Goal: Task Accomplishment & Management: Manage account settings

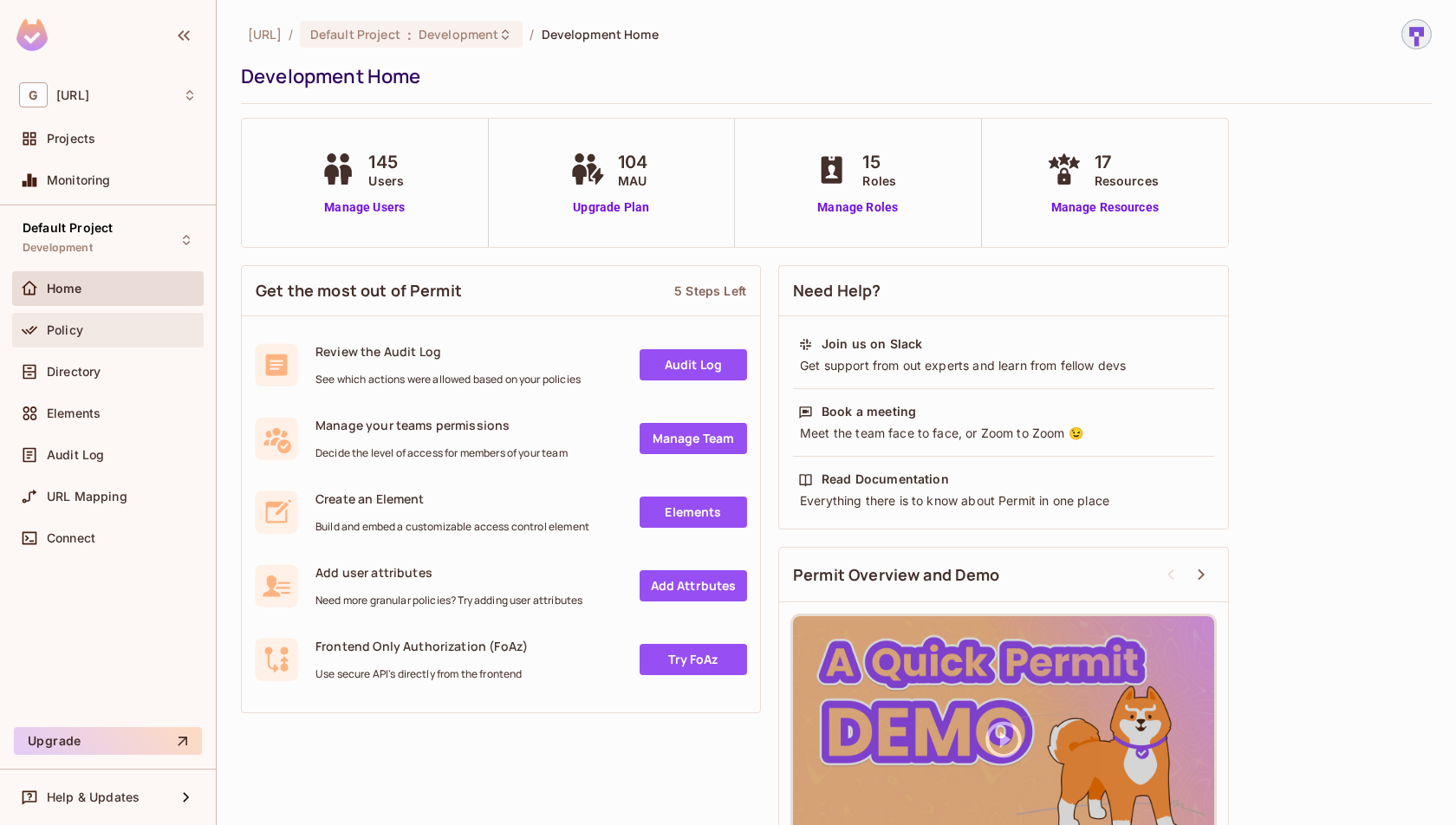
click at [38, 327] on span at bounding box center [29, 330] width 20 height 20
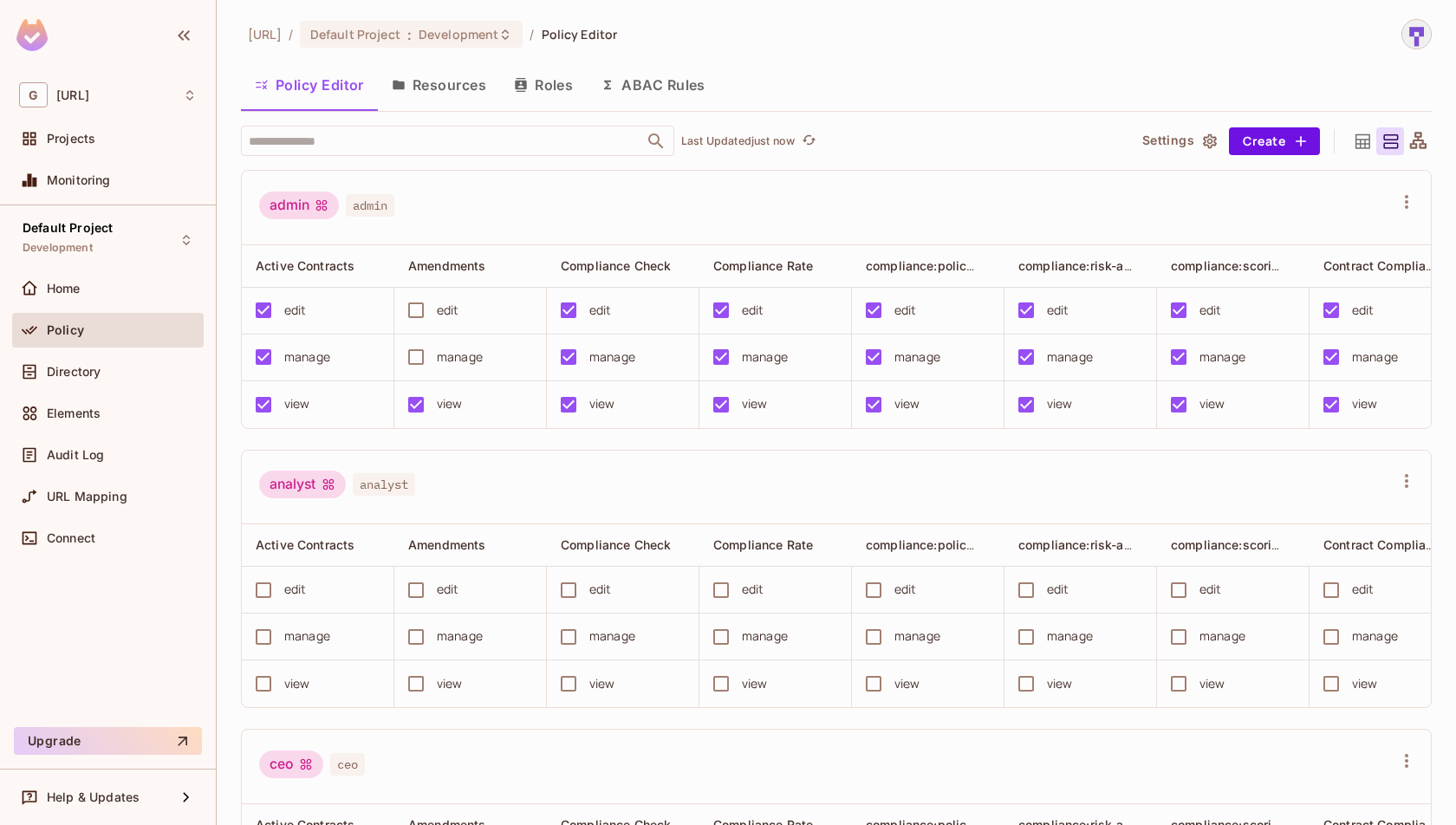
click at [453, 86] on button "Resources" at bounding box center [439, 84] width 122 height 44
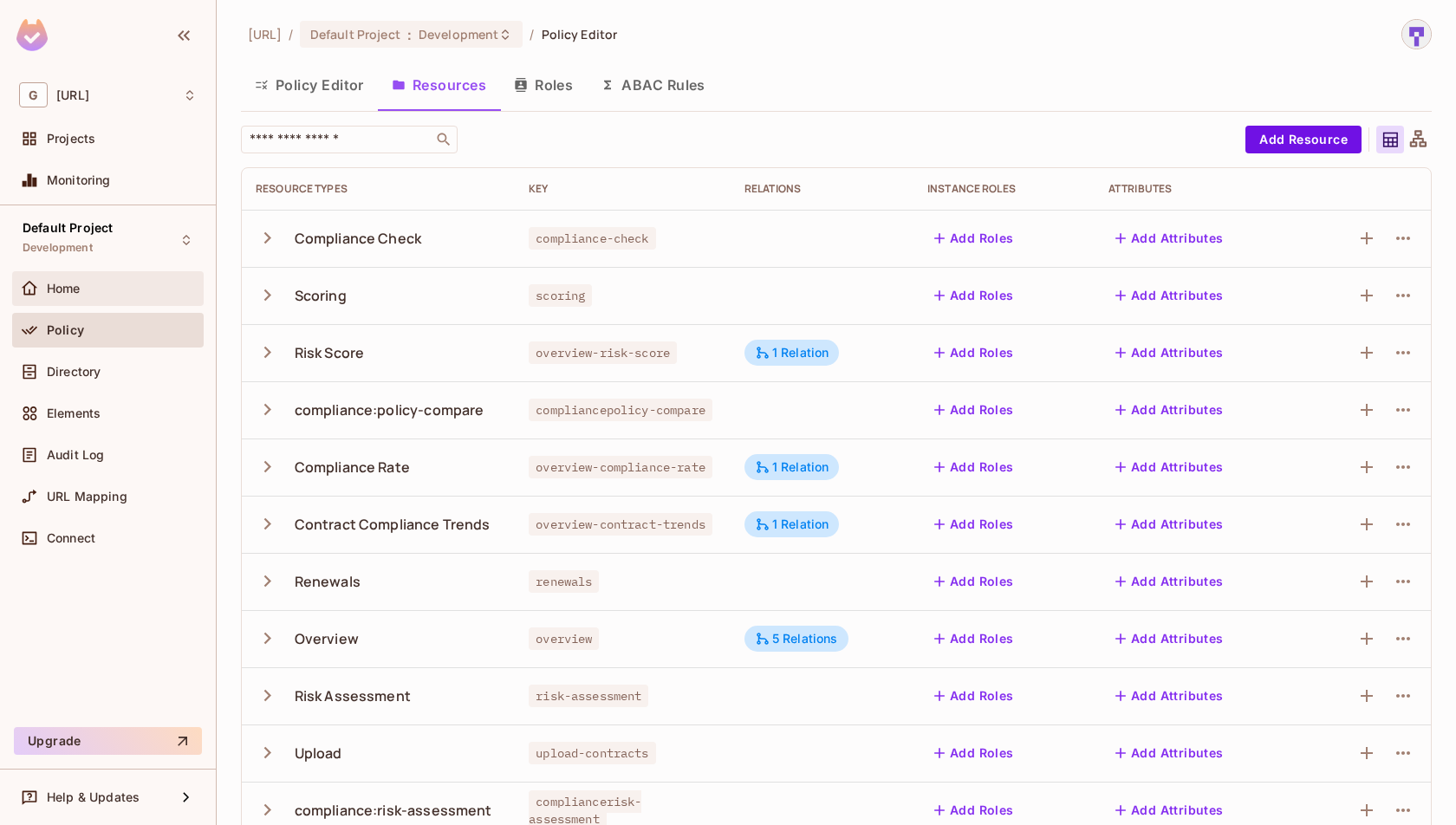
click at [96, 282] on div "Home" at bounding box center [121, 289] width 150 height 14
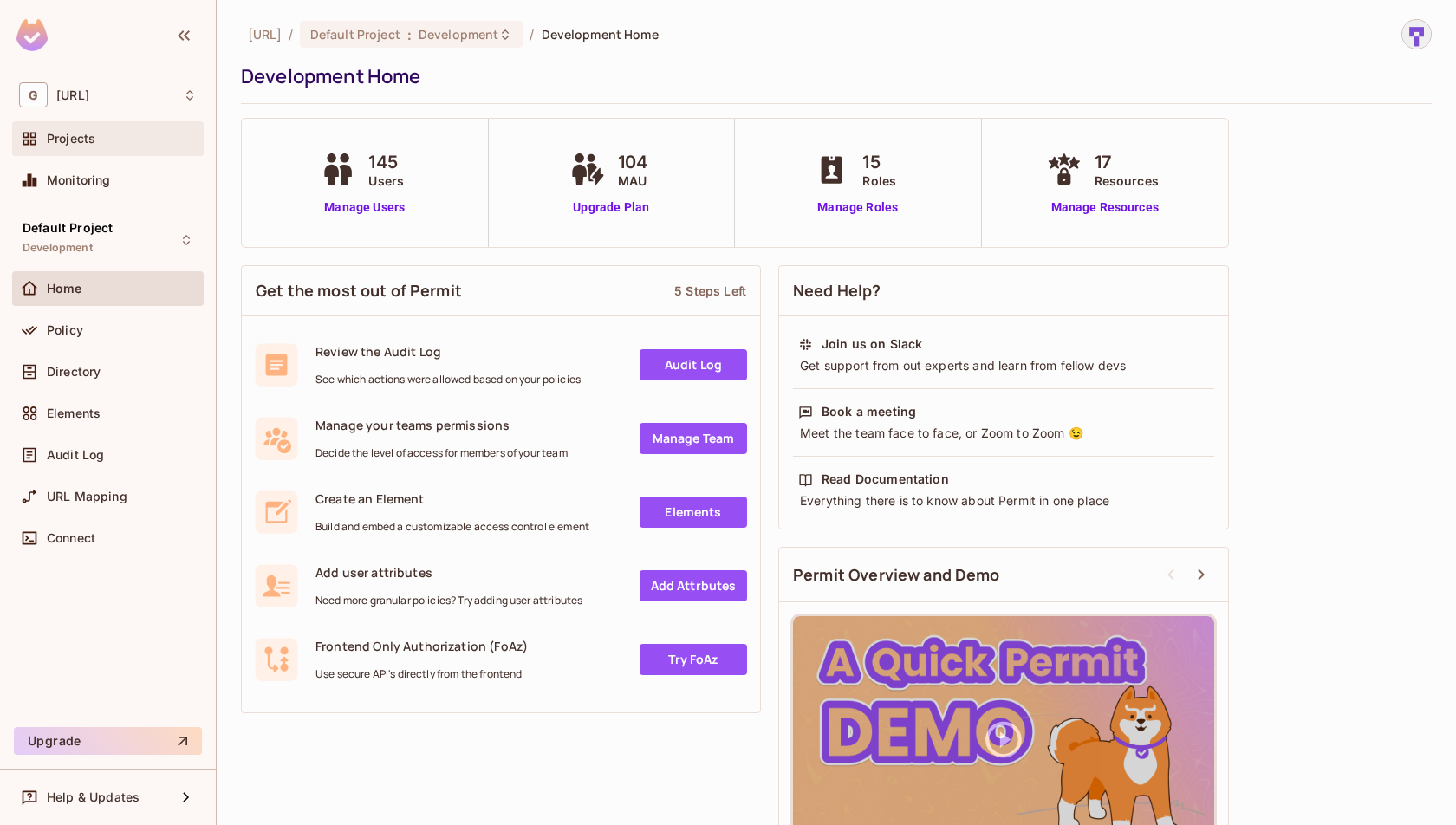
click at [109, 143] on div "Projects" at bounding box center [121, 139] width 150 height 14
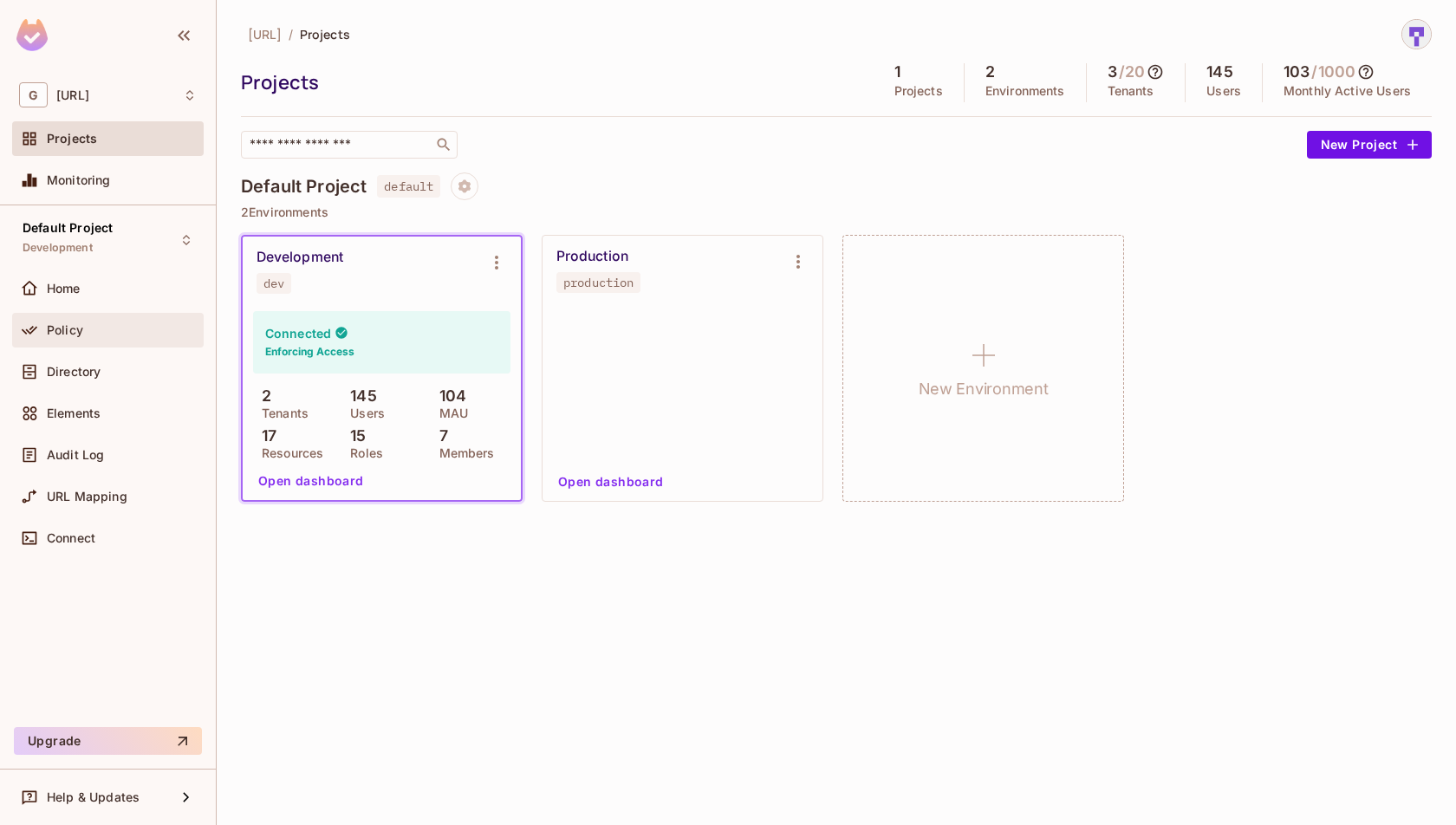
click at [79, 330] on span "Policy" at bounding box center [65, 330] width 37 height 14
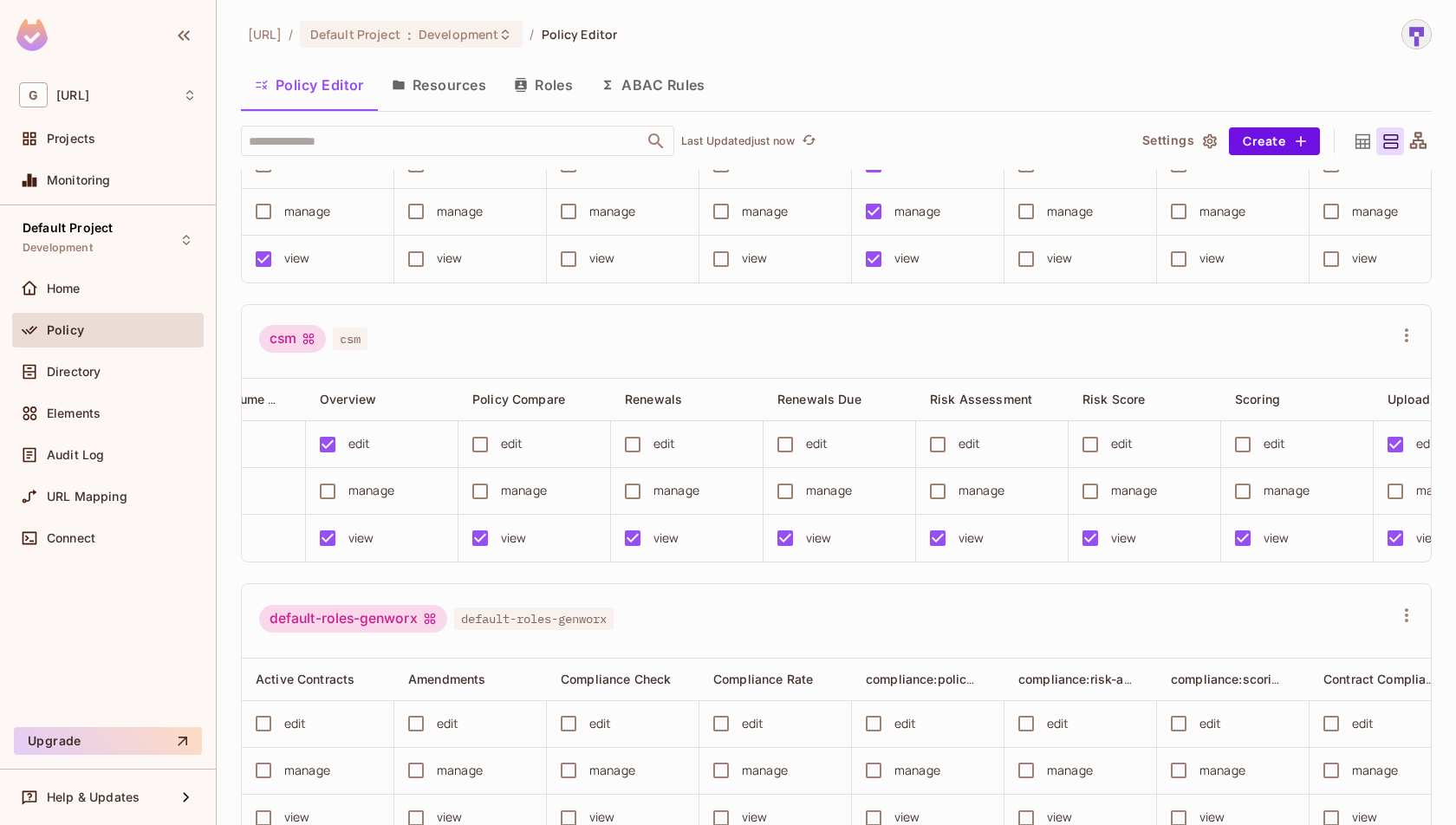
scroll to position [0, 1556]
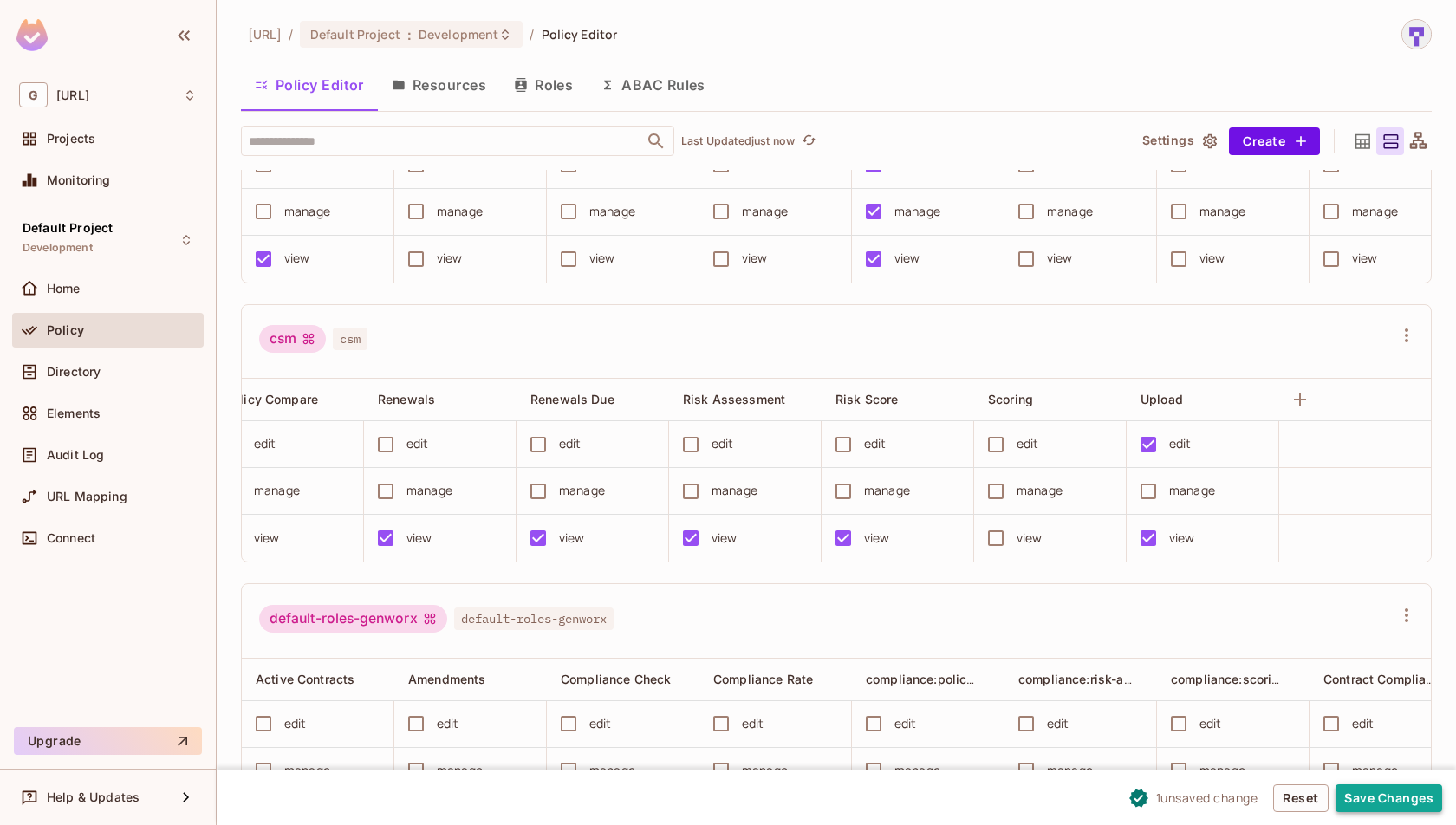
click at [1385, 803] on button "Save Changes" at bounding box center [1389, 798] width 107 height 28
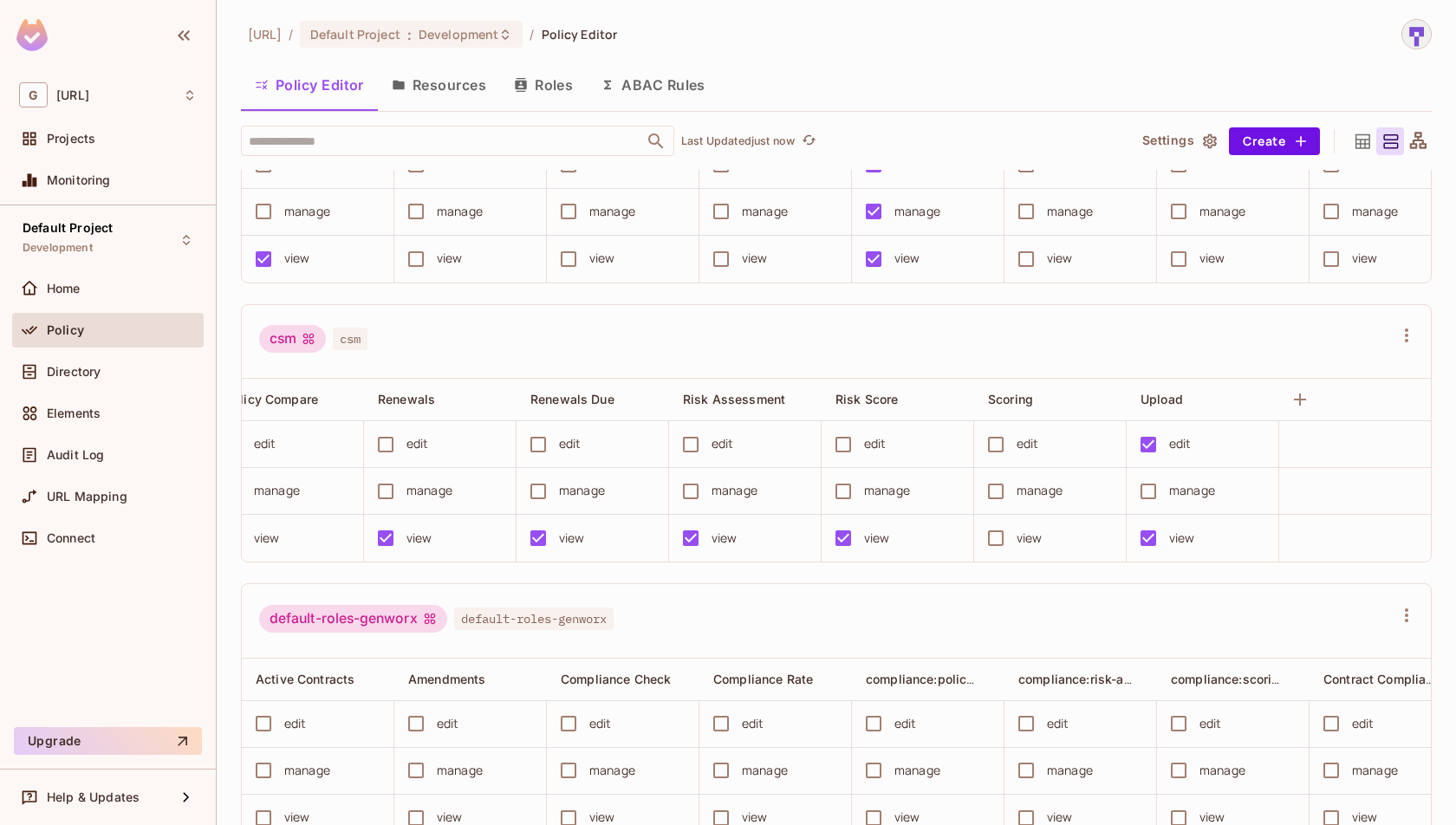
click at [435, 81] on button "Resources" at bounding box center [439, 84] width 122 height 44
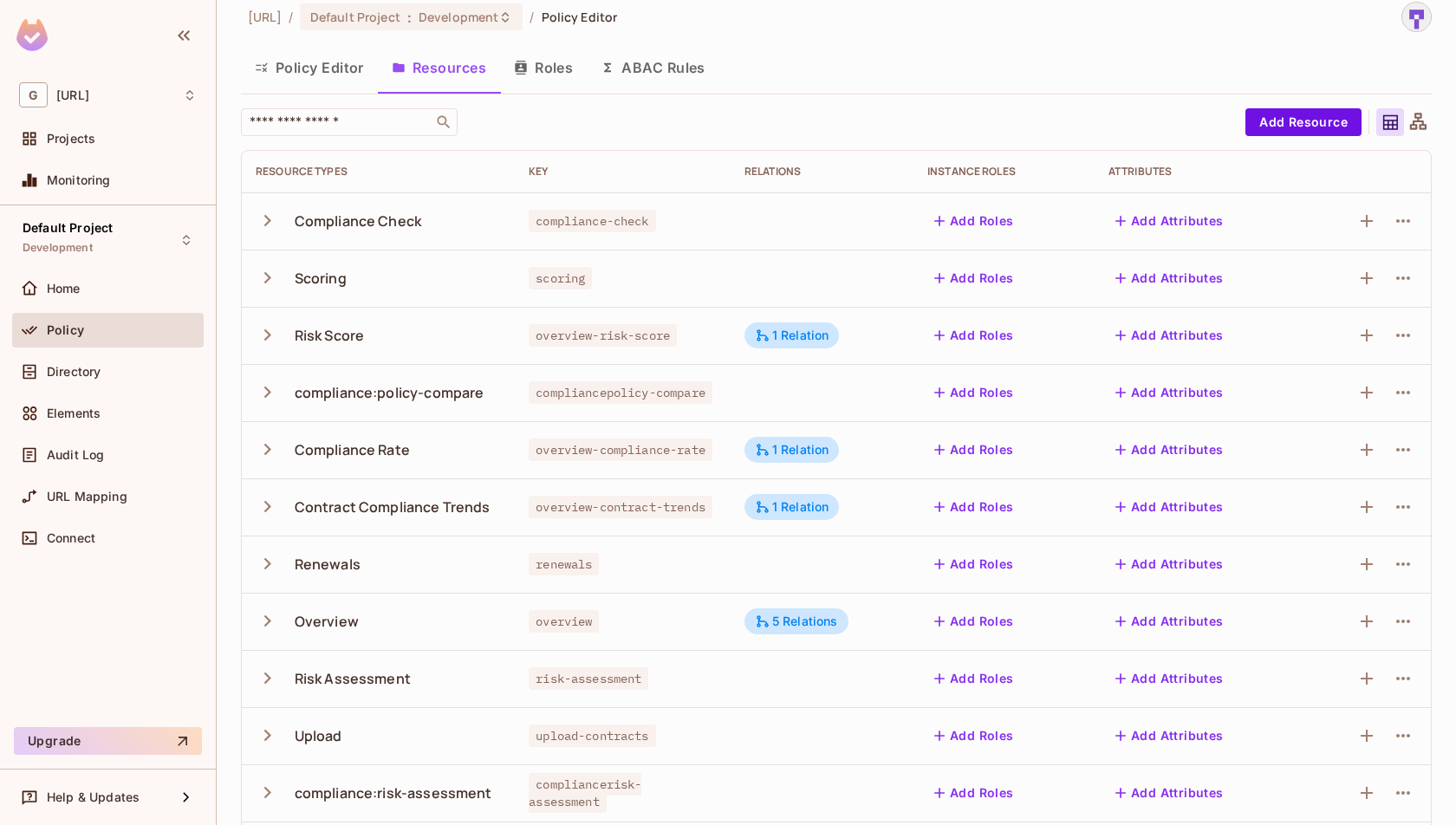
scroll to position [16, 0]
